Goal: Task Accomplishment & Management: Manage account settings

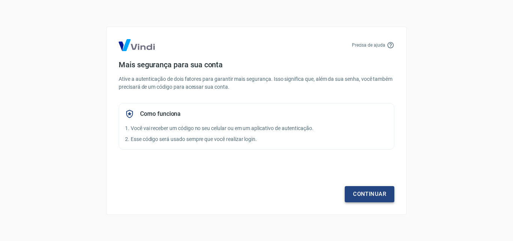
click at [366, 196] on link "Continuar" at bounding box center [370, 194] width 50 height 16
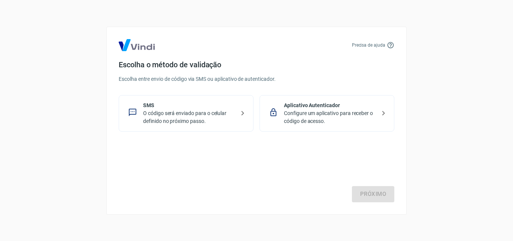
click at [202, 111] on p "O código será enviado para o celular definido no próximo passo." at bounding box center [189, 117] width 92 height 16
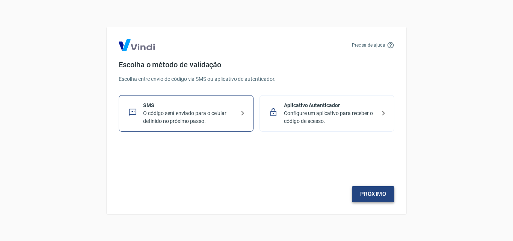
click at [376, 197] on link "Próximo" at bounding box center [373, 194] width 42 height 16
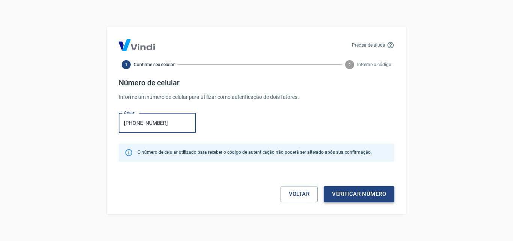
type input "[PHONE_NUMBER]"
click at [357, 196] on button "Verificar número" at bounding box center [359, 194] width 71 height 16
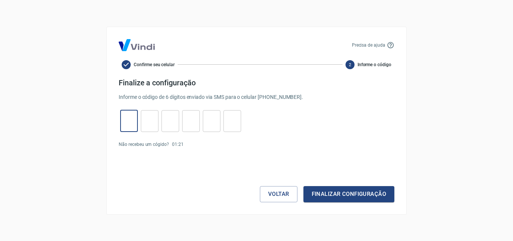
click at [131, 123] on input "tel" at bounding box center [129, 121] width 18 height 16
type input "5"
type input "4"
type input "5"
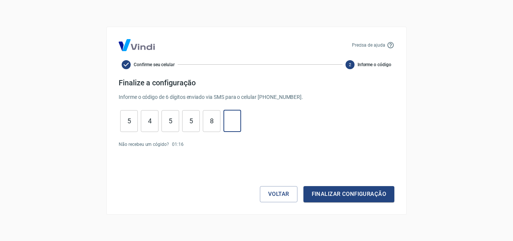
type input "8"
type input "5"
type input "3"
type input "5"
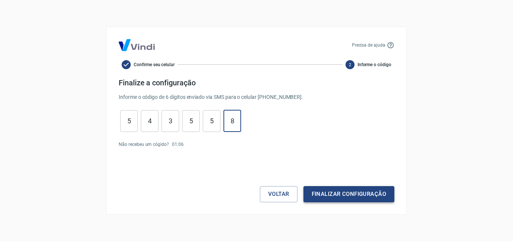
type input "8"
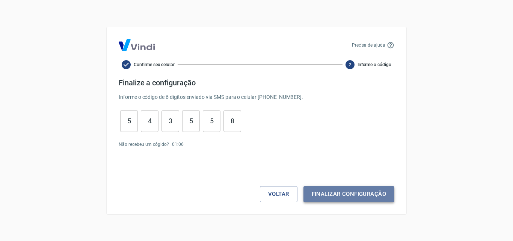
click at [358, 195] on button "Finalizar configuração" at bounding box center [348, 194] width 91 height 16
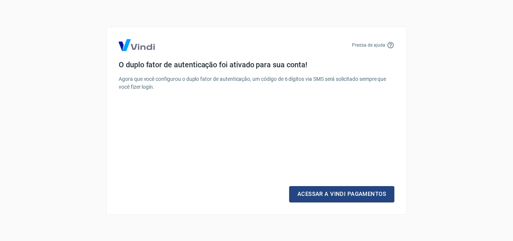
click at [358, 195] on link "Acessar a Vindi Pagamentos" at bounding box center [341, 194] width 105 height 16
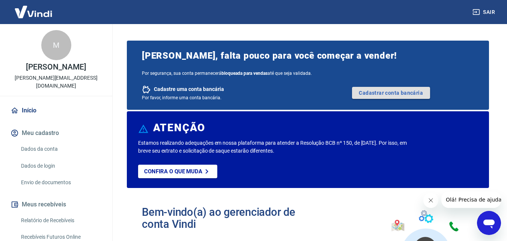
click at [374, 93] on link "Cadastrar conta bancária" at bounding box center [391, 93] width 78 height 12
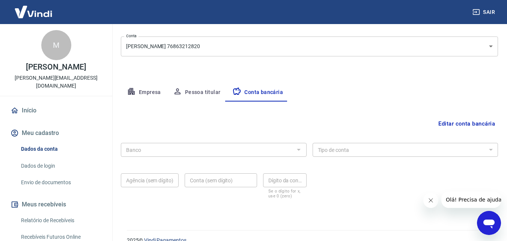
scroll to position [101, 0]
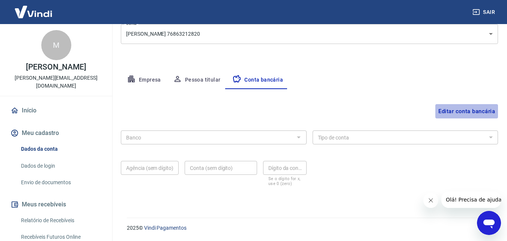
click at [468, 114] on button "Editar conta bancária" at bounding box center [466, 111] width 63 height 14
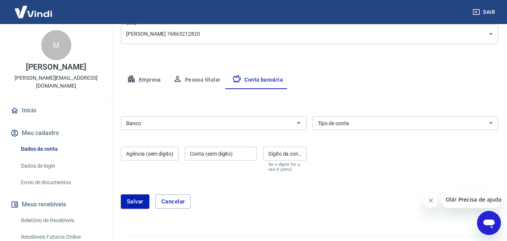
click at [260, 125] on input "Banco" at bounding box center [207, 122] width 169 height 9
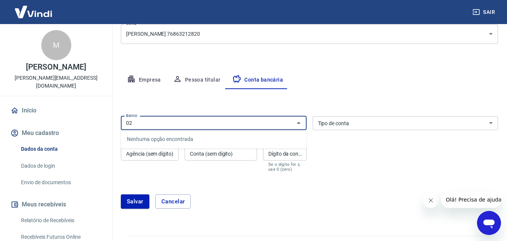
type input "0"
click at [234, 143] on li "260 - Nu Pagamentos S.A." at bounding box center [214, 139] width 186 height 12
type input "260 - Nu Pagamentos S.A."
click at [345, 125] on select "Conta Corrente Conta Poupança" at bounding box center [406, 123] width 186 height 14
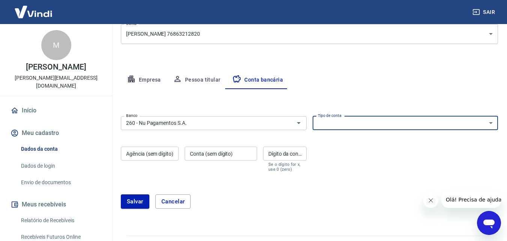
select select "1"
click at [313, 116] on select "Conta Corrente Conta Poupança" at bounding box center [406, 123] width 186 height 14
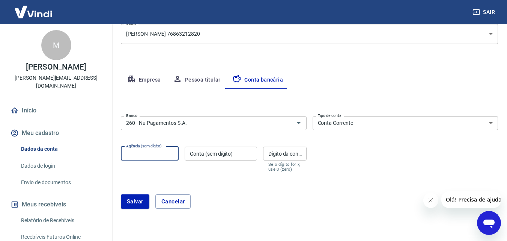
click at [157, 149] on div "Agência (sem dígito) Agência (sem dígito)" at bounding box center [150, 158] width 58 height 25
type input "0001"
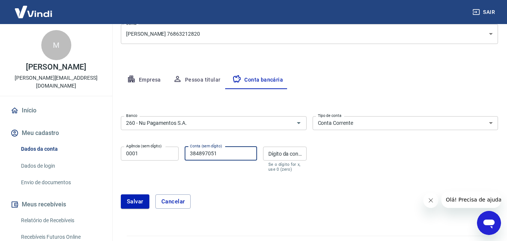
type input "384897051"
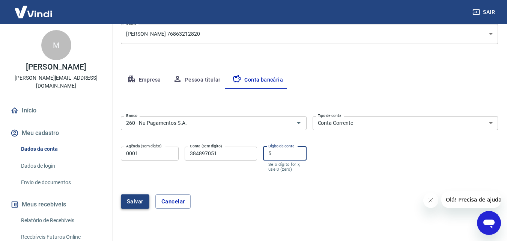
type input "5"
click at [135, 196] on button "Salvar" at bounding box center [135, 201] width 29 height 14
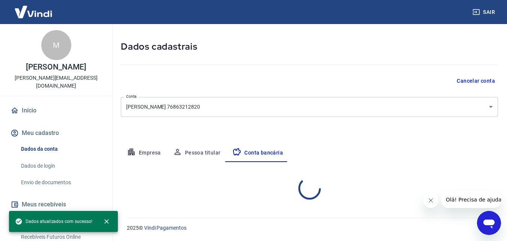
select select "1"
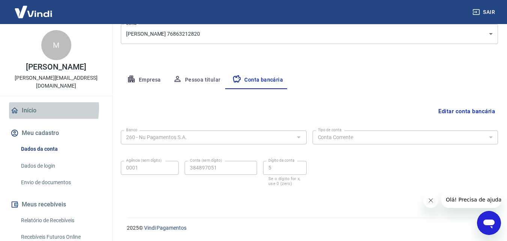
click at [33, 108] on link "Início" at bounding box center [56, 110] width 94 height 17
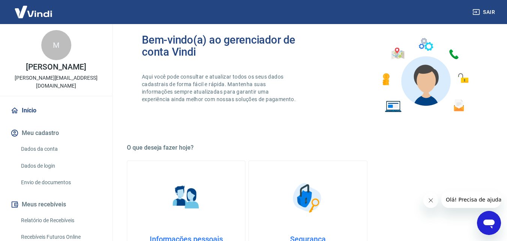
scroll to position [453, 0]
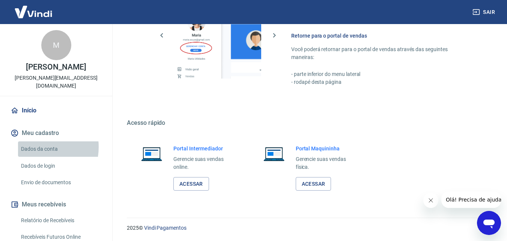
click at [35, 147] on link "Dados da conta" at bounding box center [60, 148] width 85 height 15
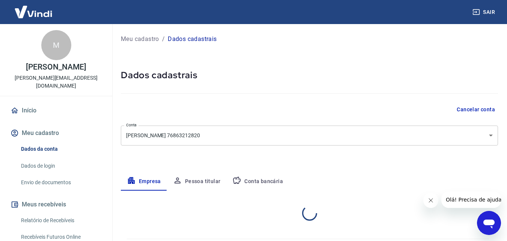
select select "SP"
